Goal: Information Seeking & Learning: Learn about a topic

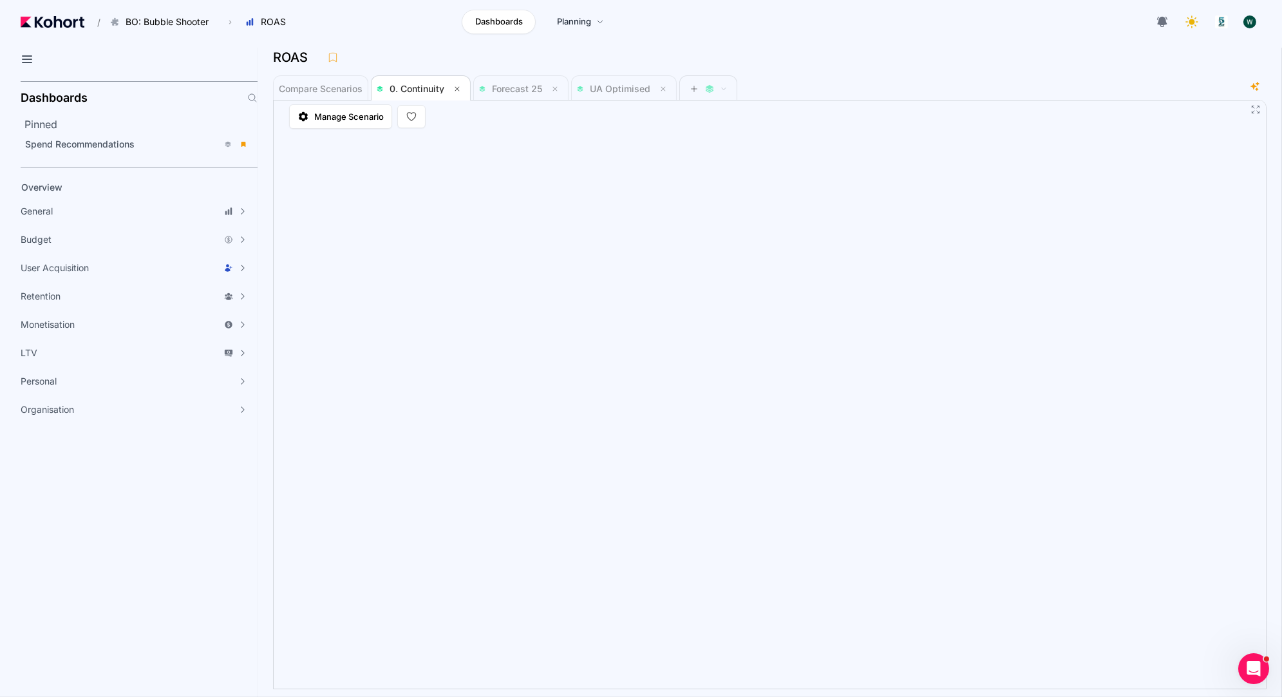
scroll to position [1, 0]
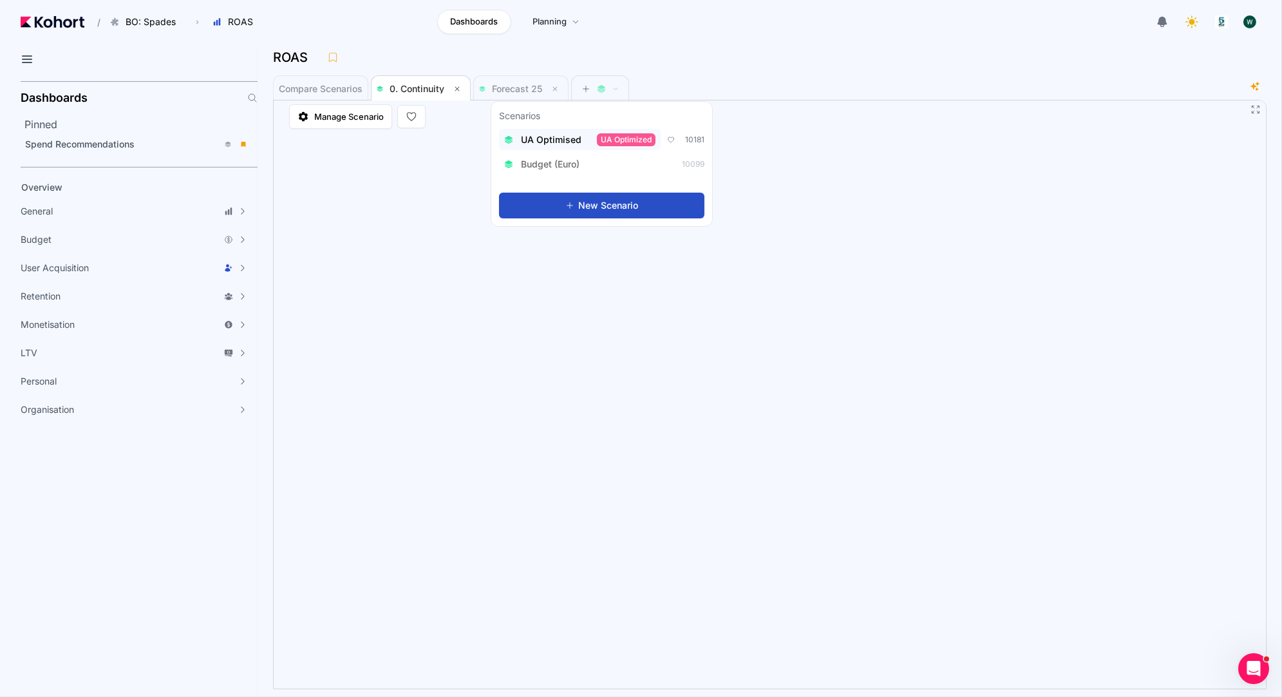
click at [541, 140] on span "UA Optimised" at bounding box center [551, 139] width 61 height 13
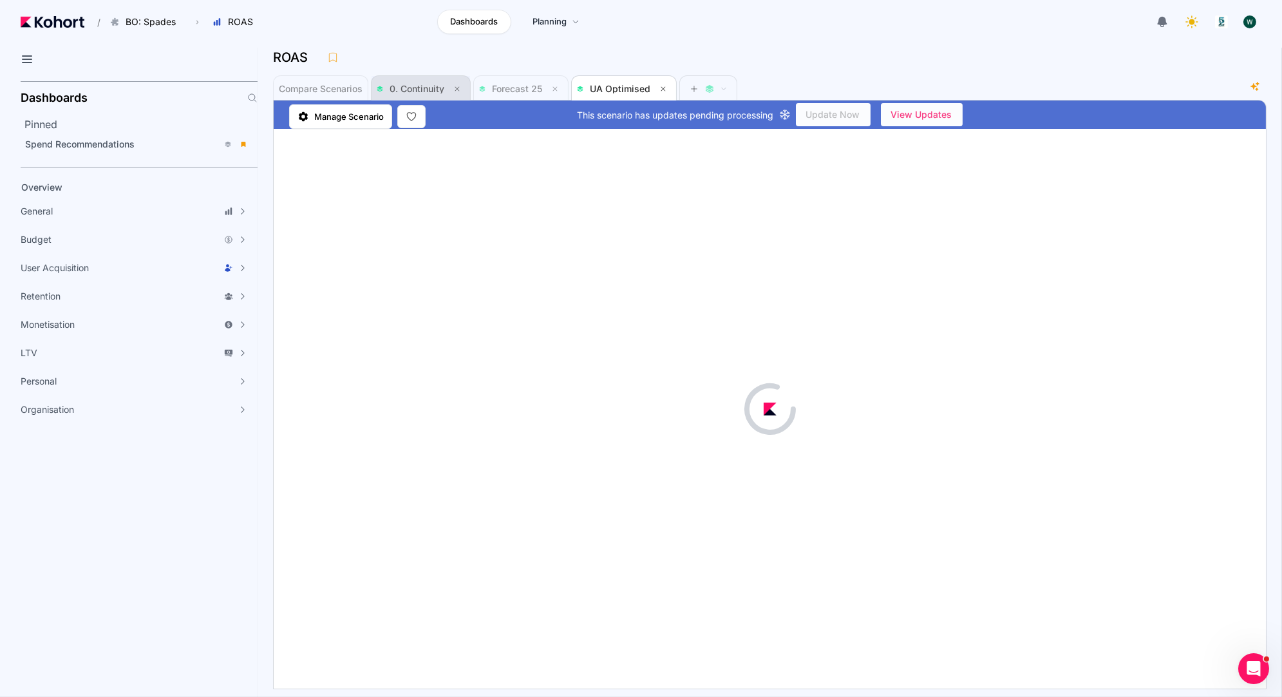
click at [413, 82] on span "0. Continuity" at bounding box center [421, 88] width 88 height 15
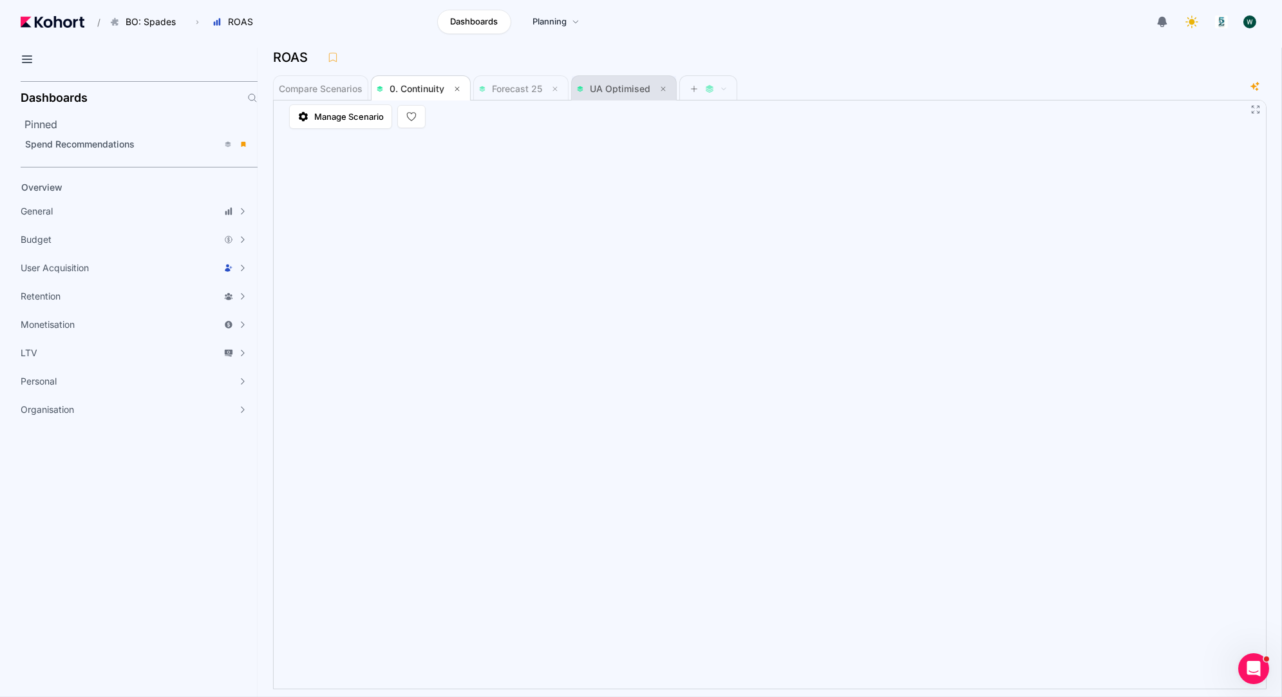
click at [613, 87] on span "UA Optimised" at bounding box center [620, 88] width 61 height 11
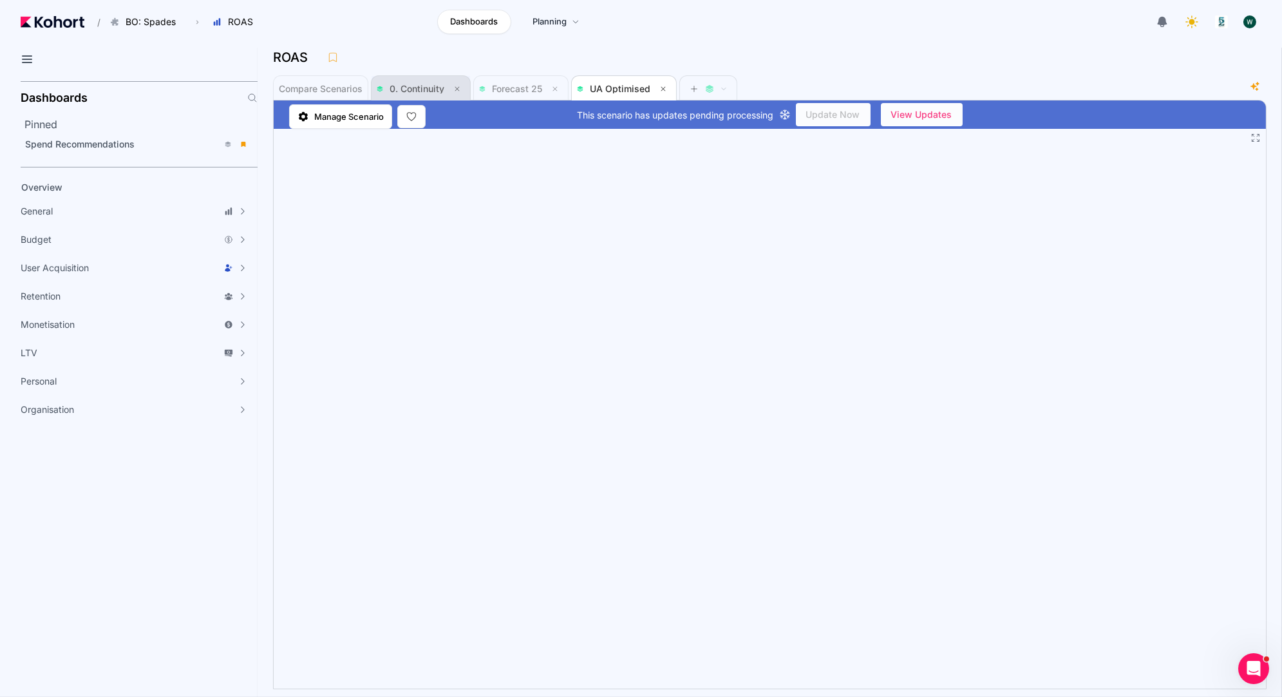
click at [434, 84] on span "0. Continuity" at bounding box center [417, 88] width 55 height 11
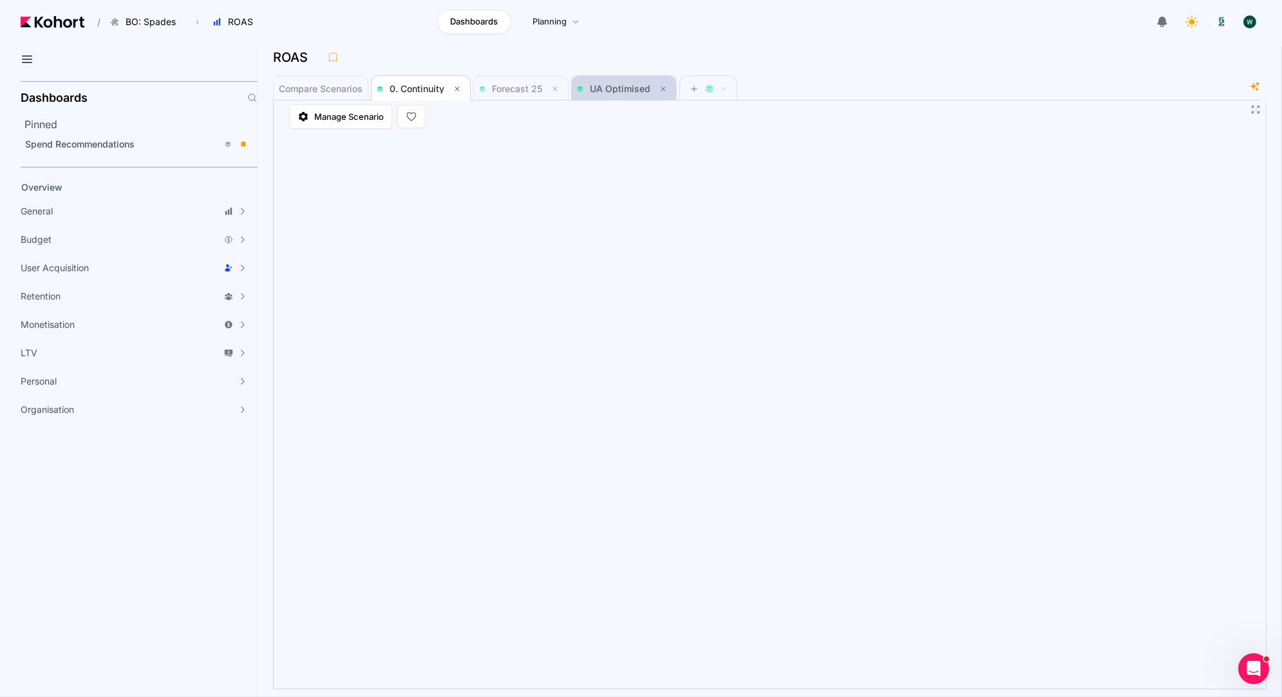
click at [616, 88] on span "UA Optimised" at bounding box center [620, 88] width 61 height 11
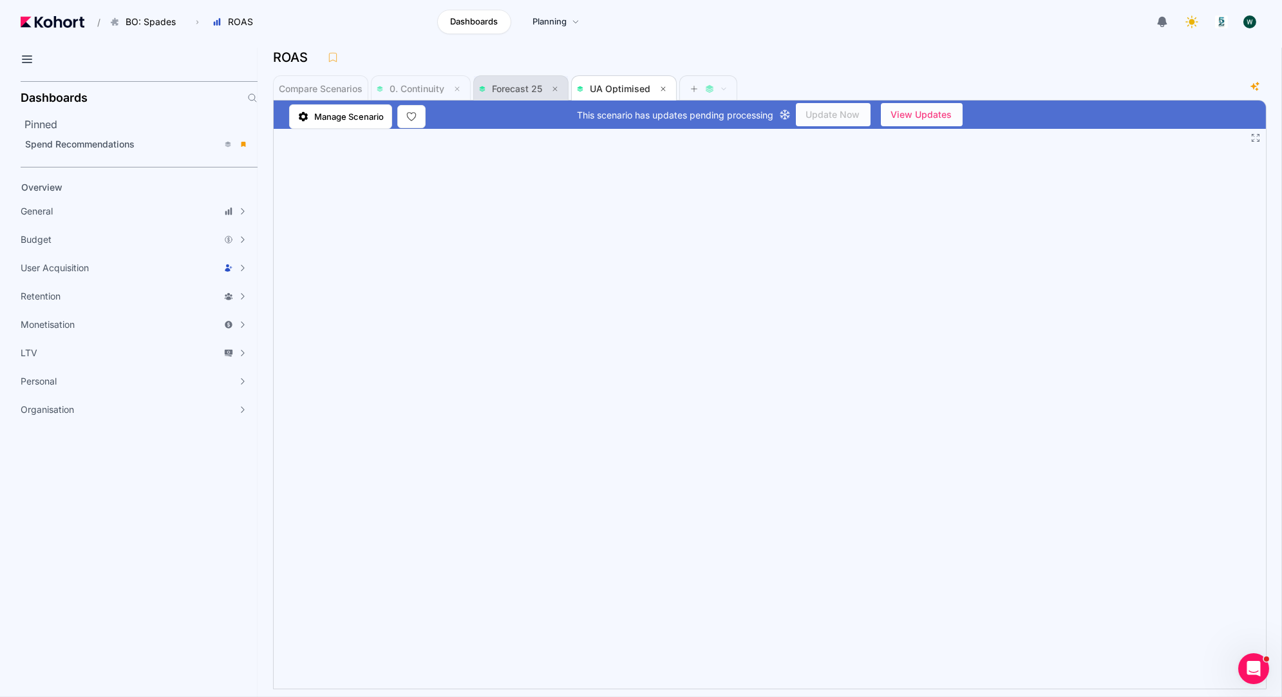
click at [507, 91] on span "Forecast 25" at bounding box center [517, 88] width 50 height 11
click at [432, 86] on span "0. Continuity" at bounding box center [417, 88] width 55 height 11
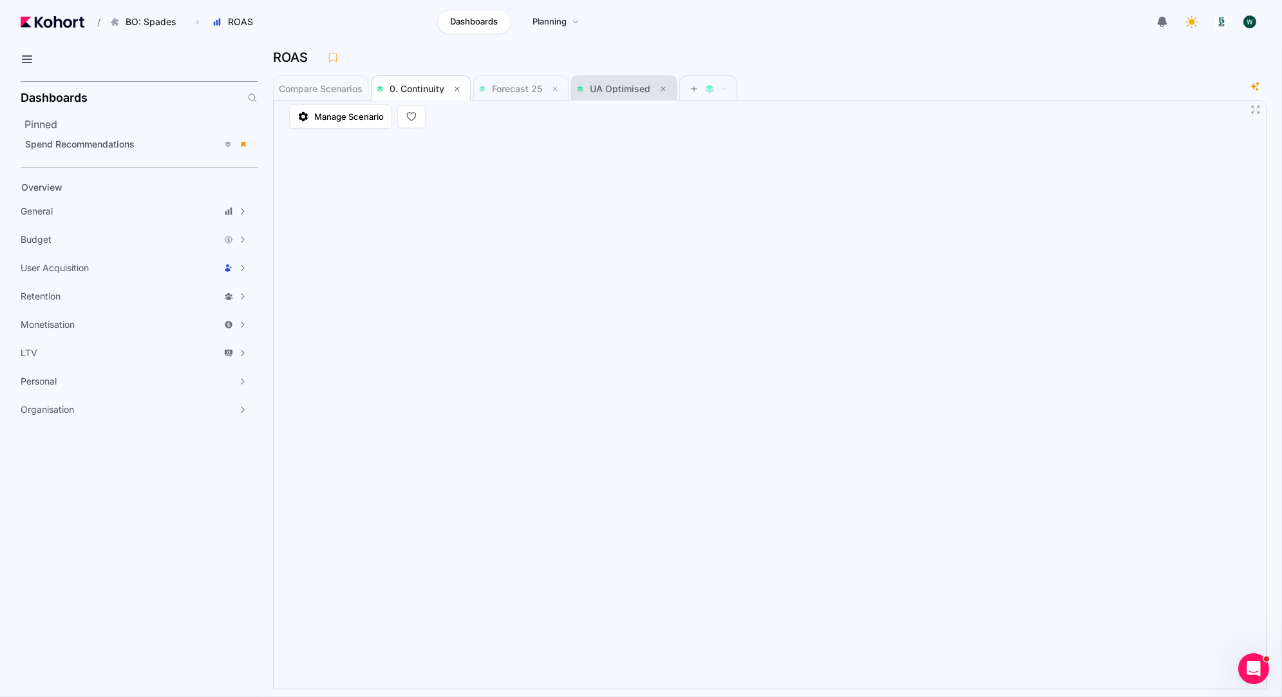
click at [590, 85] on span "UA Optimised" at bounding box center [620, 88] width 61 height 11
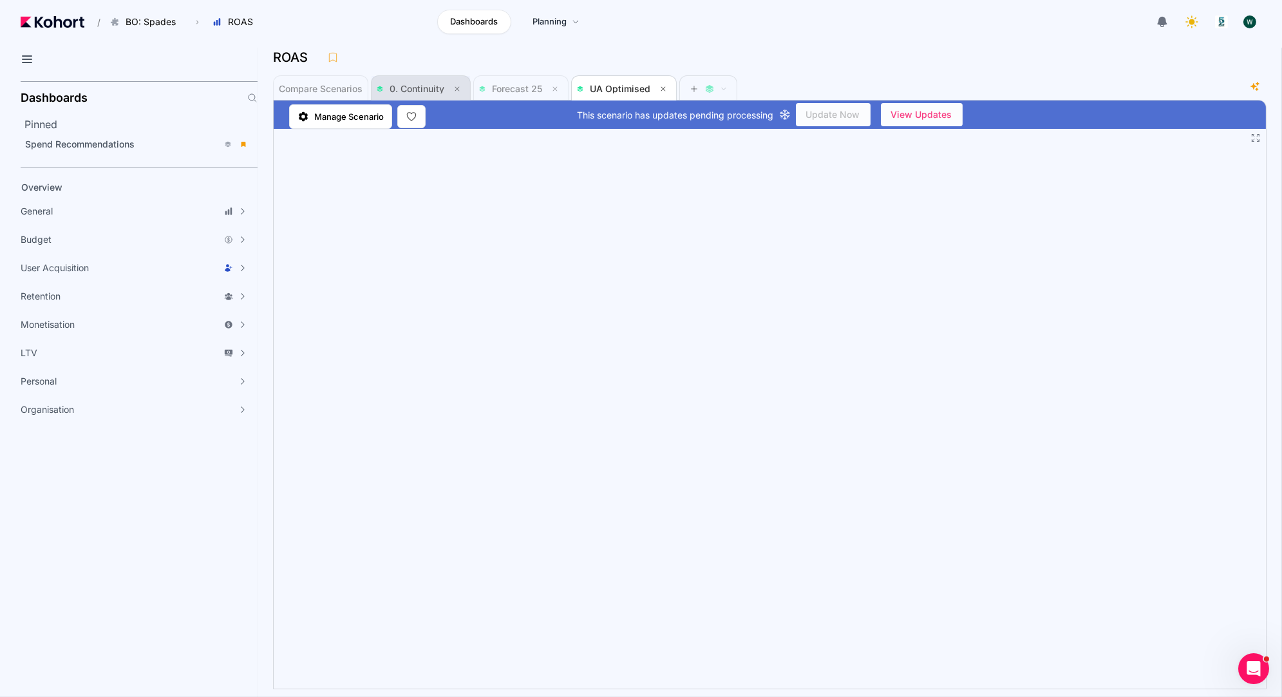
click at [424, 87] on span "0. Continuity" at bounding box center [417, 88] width 55 height 11
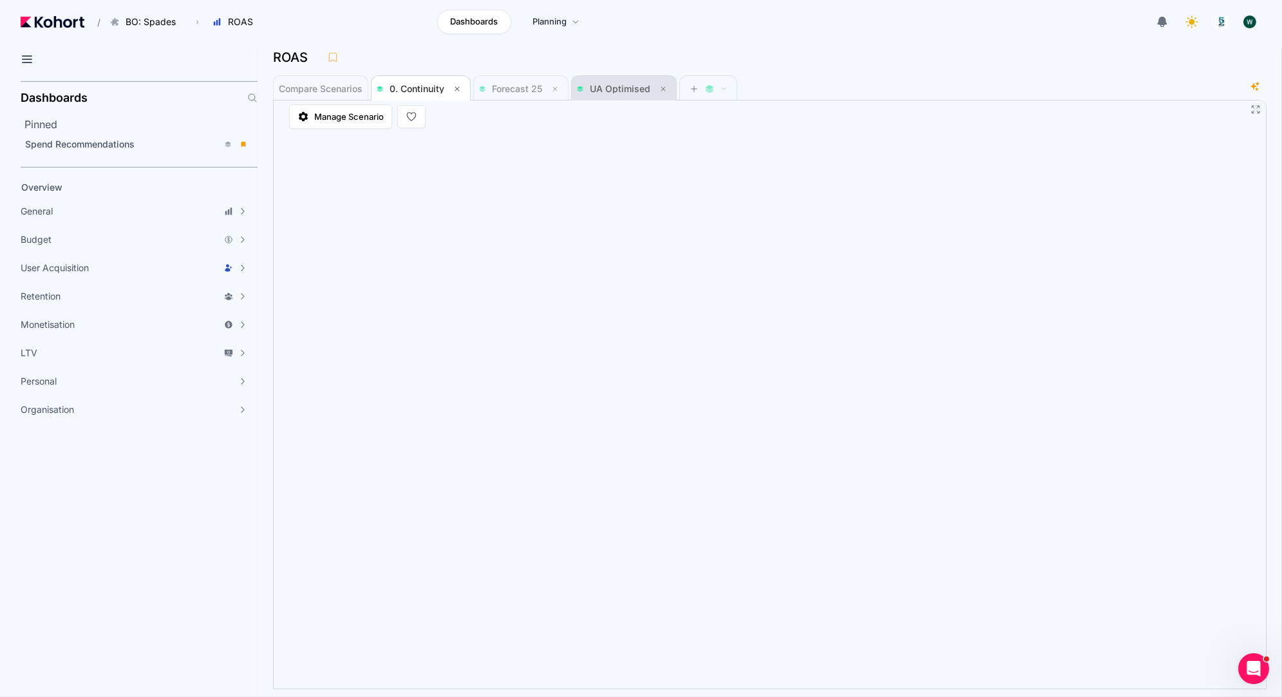
click at [611, 94] on span "UA Optimised" at bounding box center [624, 88] width 94 height 15
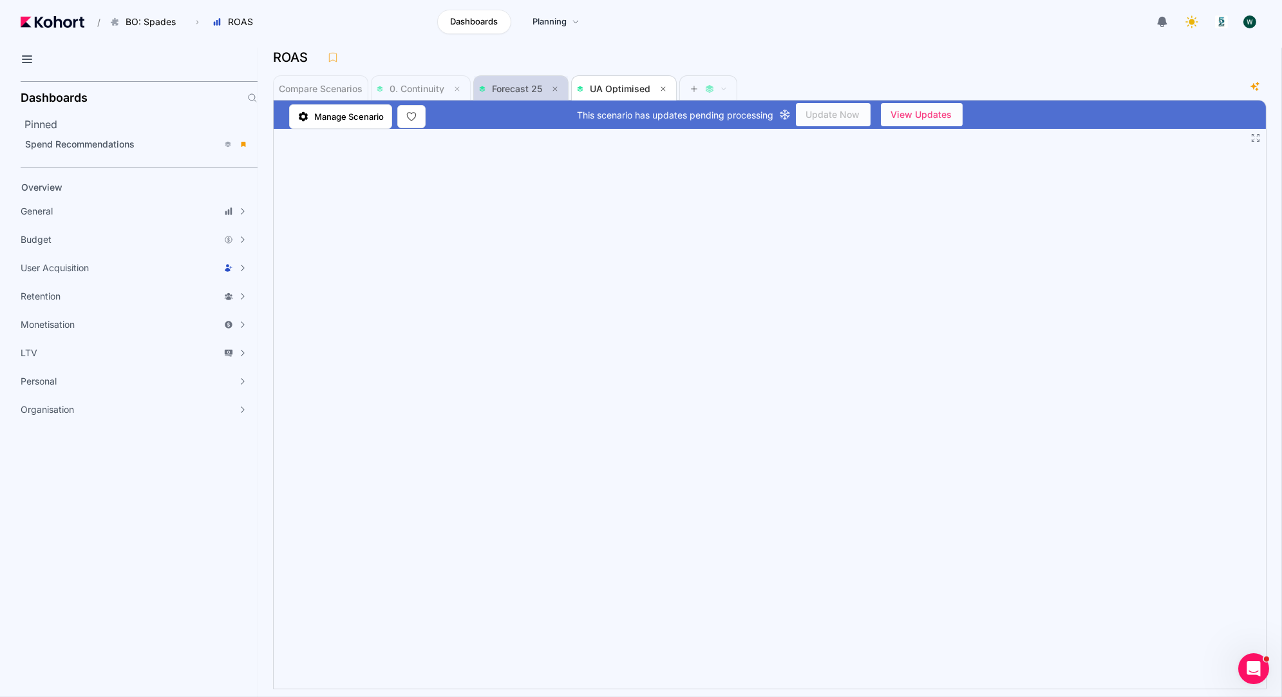
click at [527, 88] on span "Forecast 25" at bounding box center [517, 88] width 50 height 11
click at [606, 86] on span "UA Optimised" at bounding box center [620, 88] width 61 height 11
click at [432, 84] on span "0. Continuity" at bounding box center [417, 88] width 55 height 11
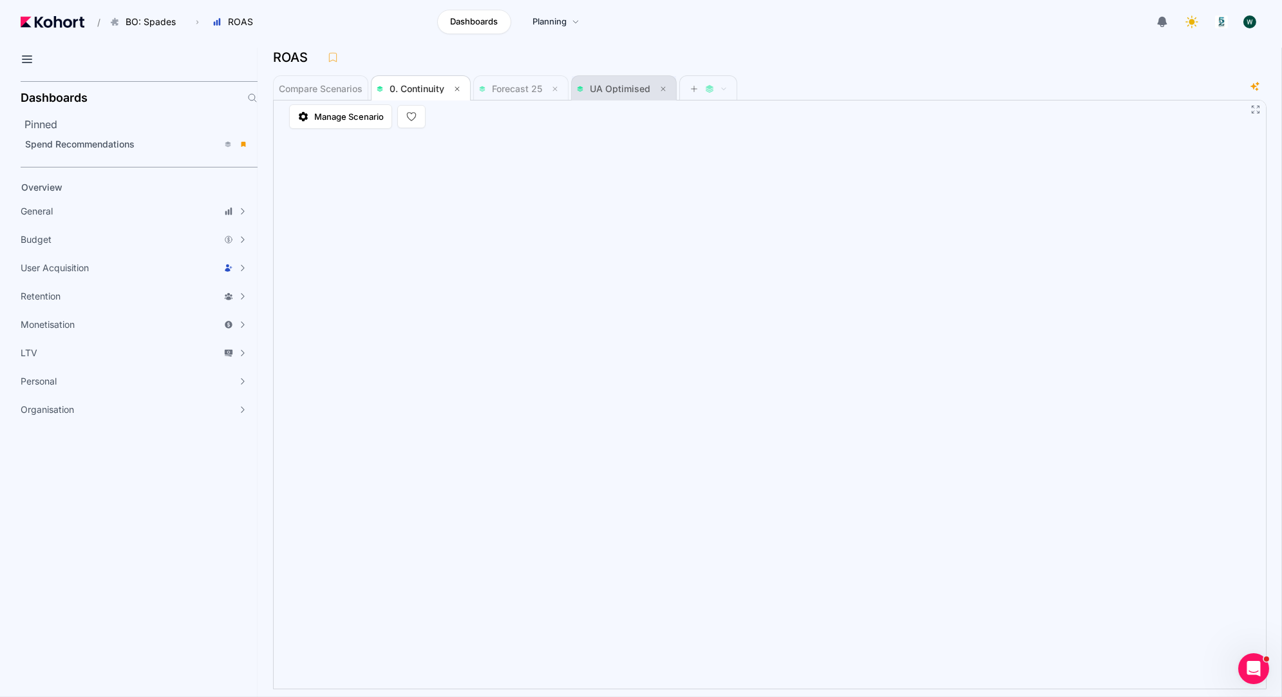
click at [606, 96] on span "UA Optimised" at bounding box center [624, 89] width 94 height 26
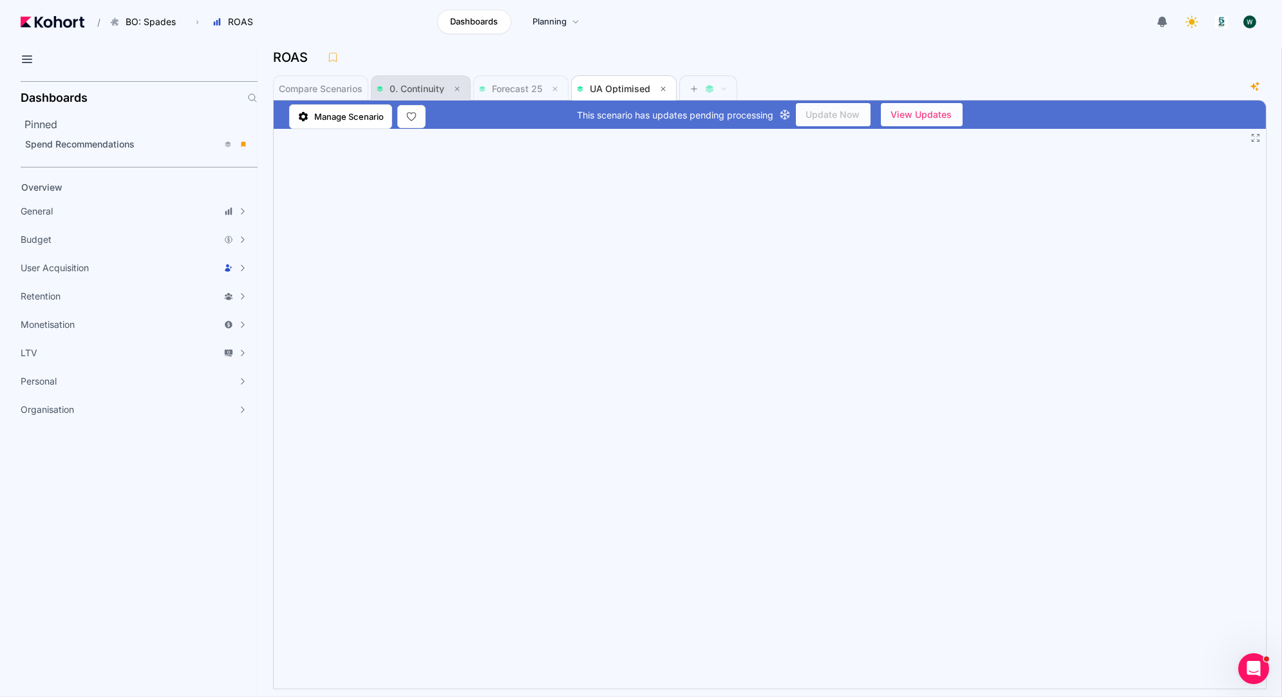
click at [428, 89] on span "0. Continuity" at bounding box center [417, 88] width 55 height 11
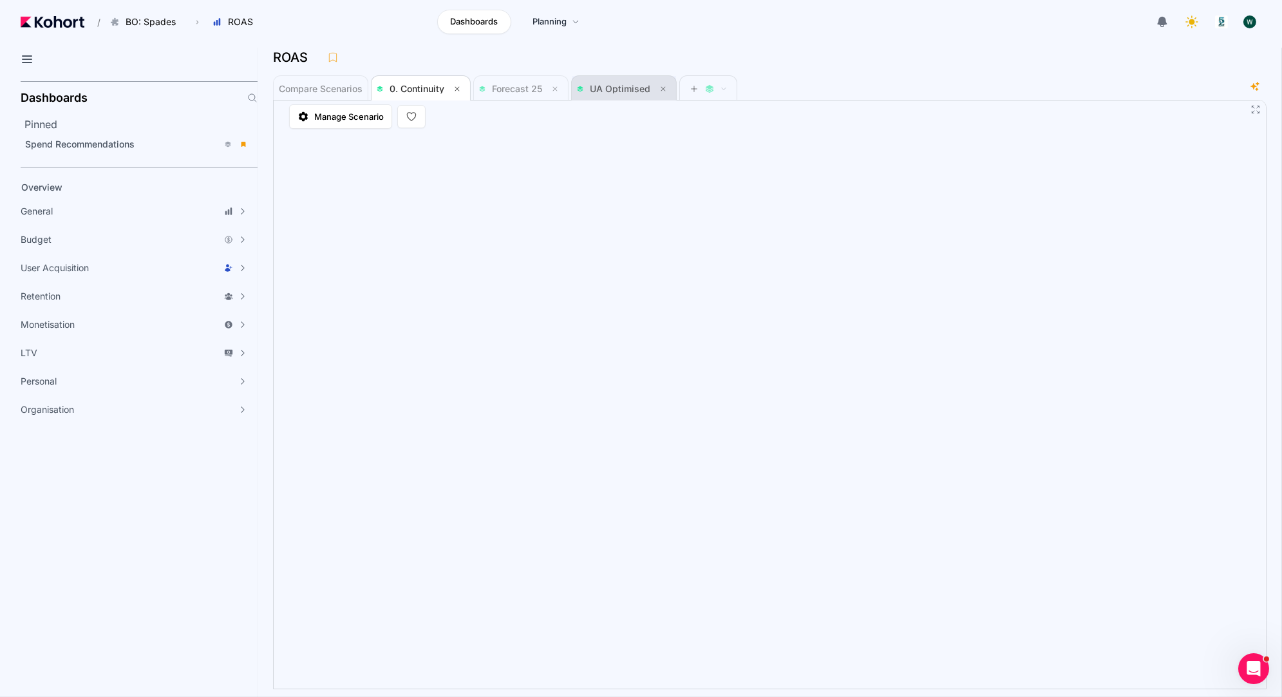
click at [601, 91] on span "UA Optimised" at bounding box center [620, 88] width 61 height 11
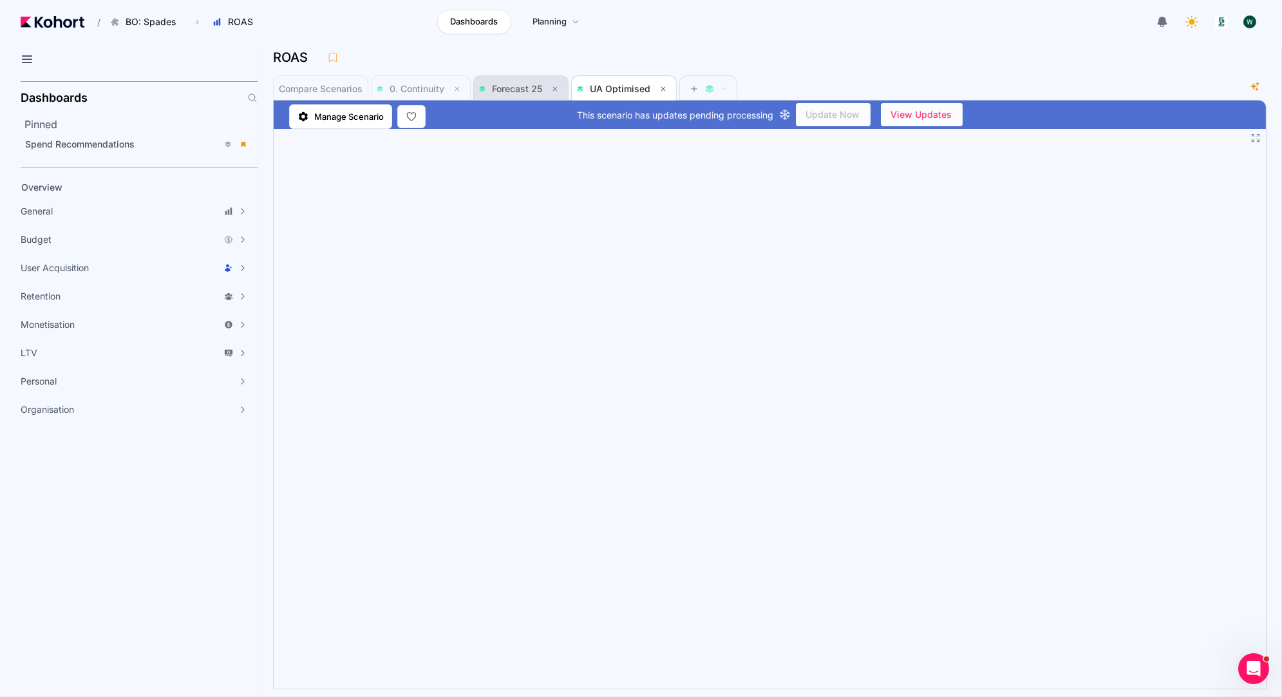
click at [519, 83] on span "Forecast 25" at bounding box center [521, 88] width 84 height 15
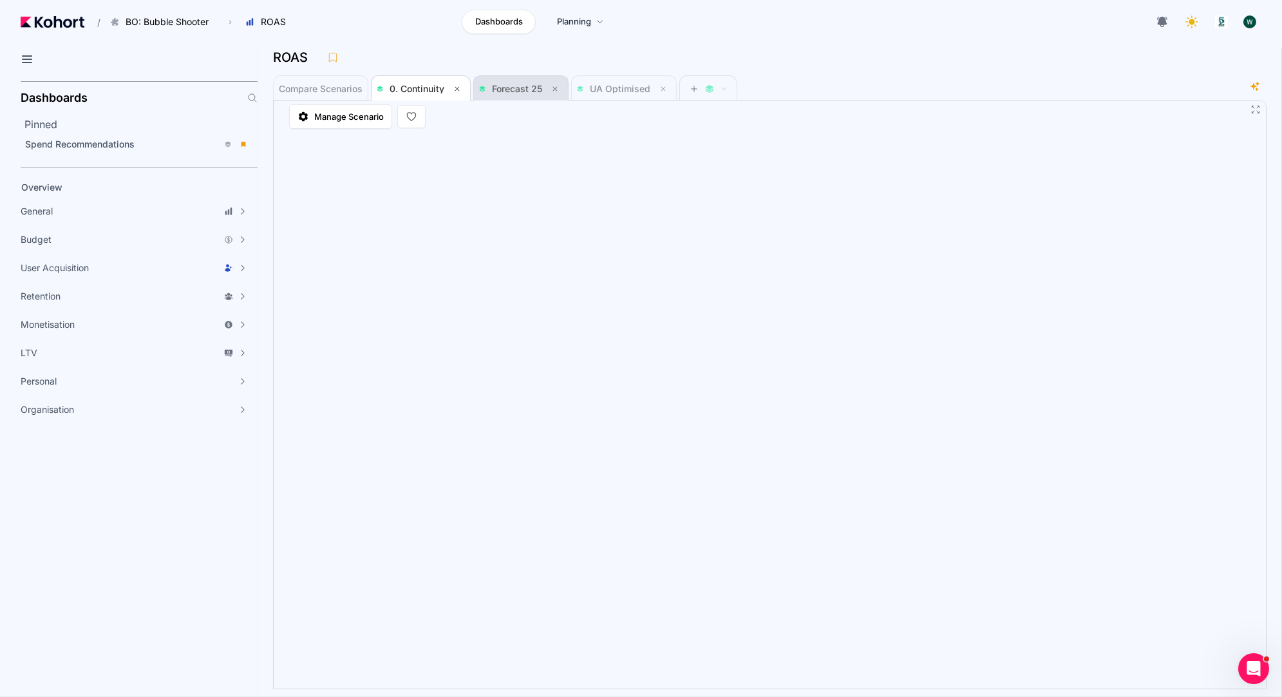
click at [504, 93] on span "Forecast 25" at bounding box center [521, 88] width 84 height 15
